Goal: Find specific page/section: Find specific page/section

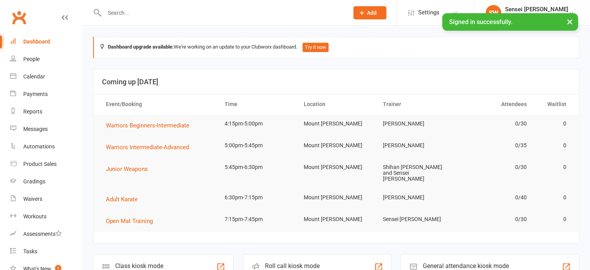
click at [124, 12] on input "text" at bounding box center [222, 12] width 241 height 11
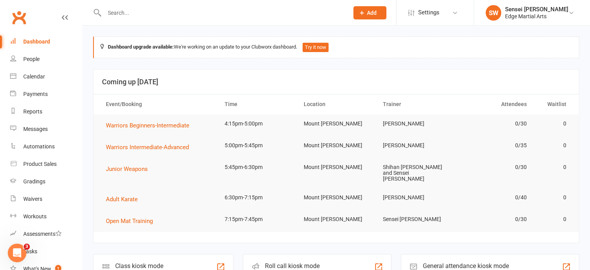
click at [158, 15] on input "text" at bounding box center [222, 12] width 241 height 11
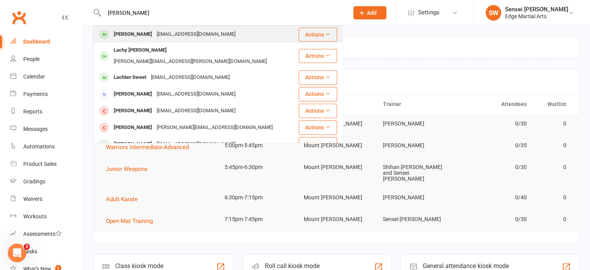
type input "[PERSON_NAME]"
click at [141, 35] on div "[PERSON_NAME]" at bounding box center [132, 34] width 43 height 11
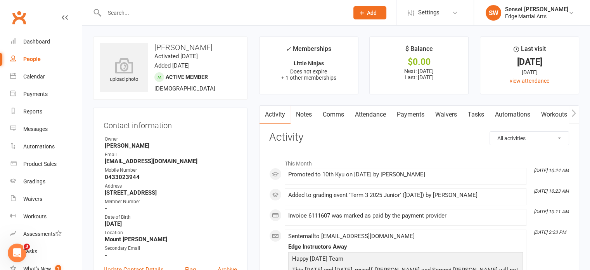
click at [423, 114] on link "Payments" at bounding box center [410, 115] width 38 height 18
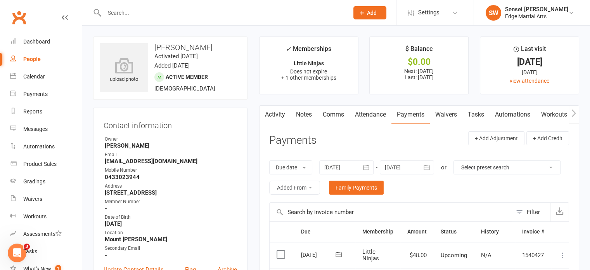
click at [127, 10] on input "text" at bounding box center [222, 12] width 241 height 11
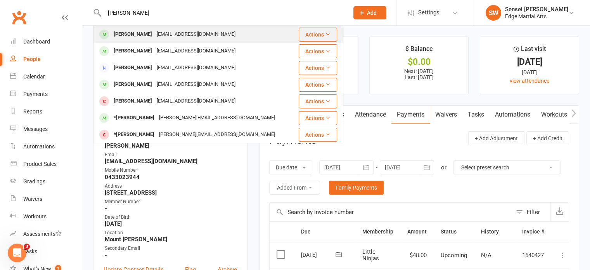
type input "[PERSON_NAME]"
click at [124, 31] on div "[PERSON_NAME]" at bounding box center [132, 34] width 43 height 11
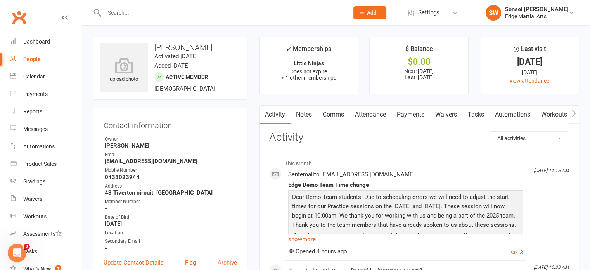
click at [416, 114] on link "Payments" at bounding box center [410, 115] width 38 height 18
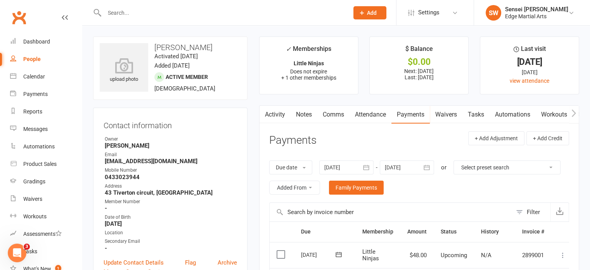
click at [117, 14] on input "text" at bounding box center [222, 12] width 241 height 11
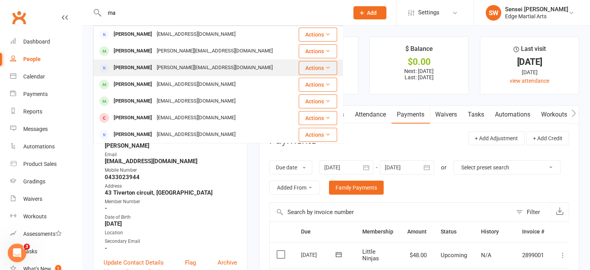
type input "m"
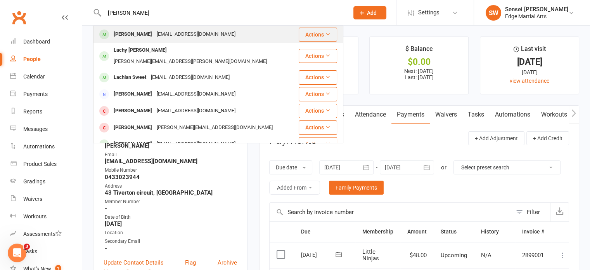
type input "[PERSON_NAME]"
click at [130, 35] on div "[PERSON_NAME]" at bounding box center [132, 34] width 43 height 11
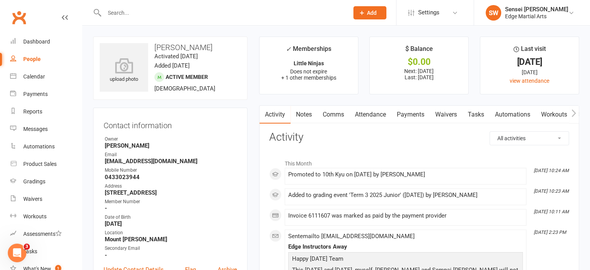
click at [419, 114] on link "Payments" at bounding box center [410, 115] width 38 height 18
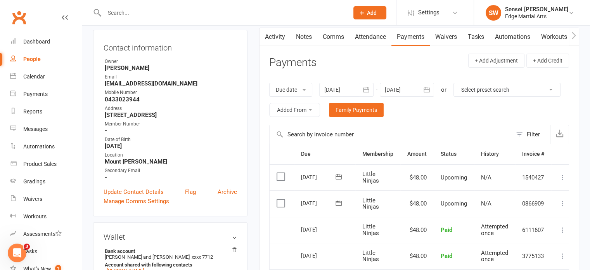
scroll to position [78, 0]
